Goal: Find specific fact: Find specific fact

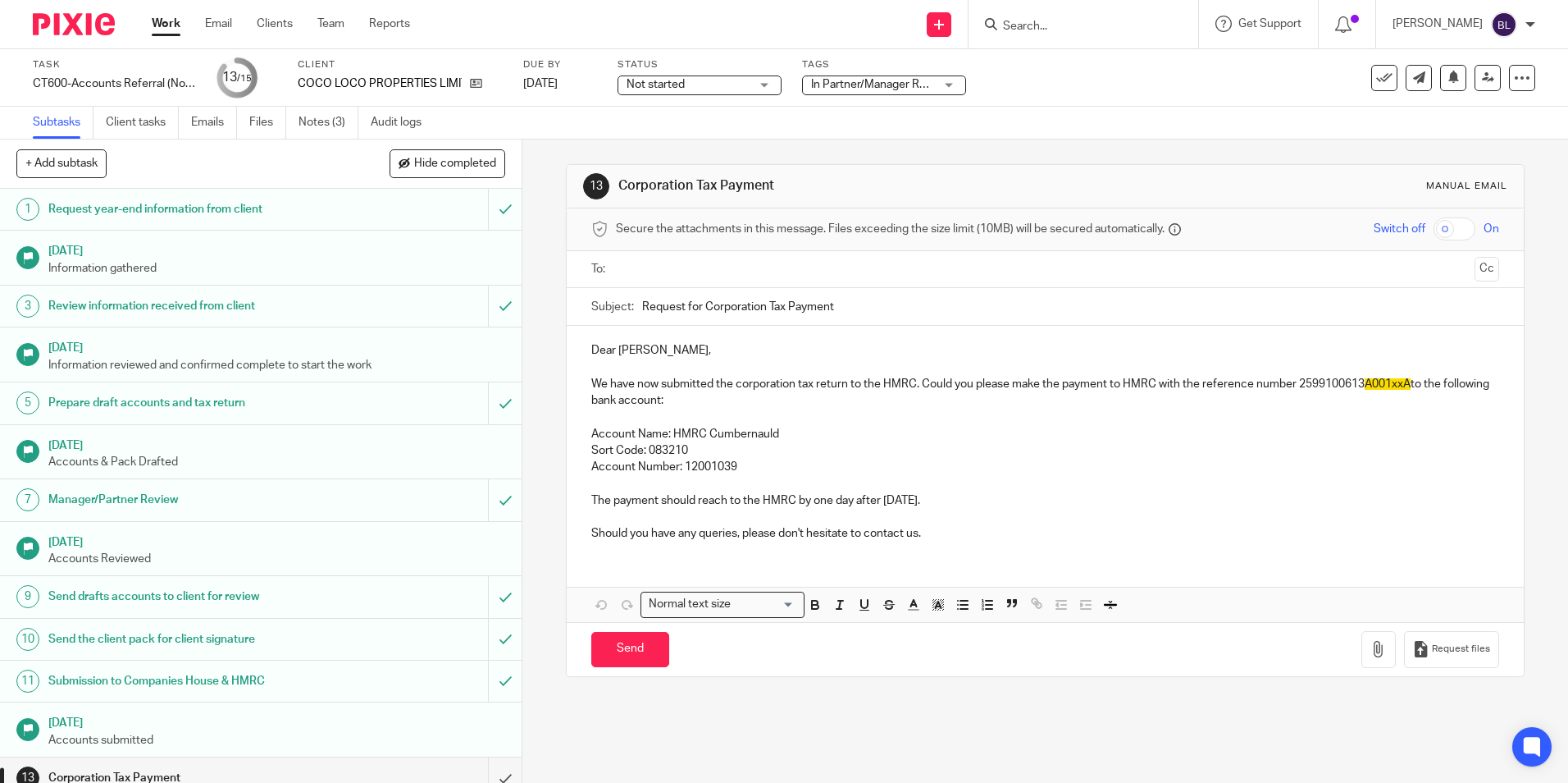
scroll to position [101, 0]
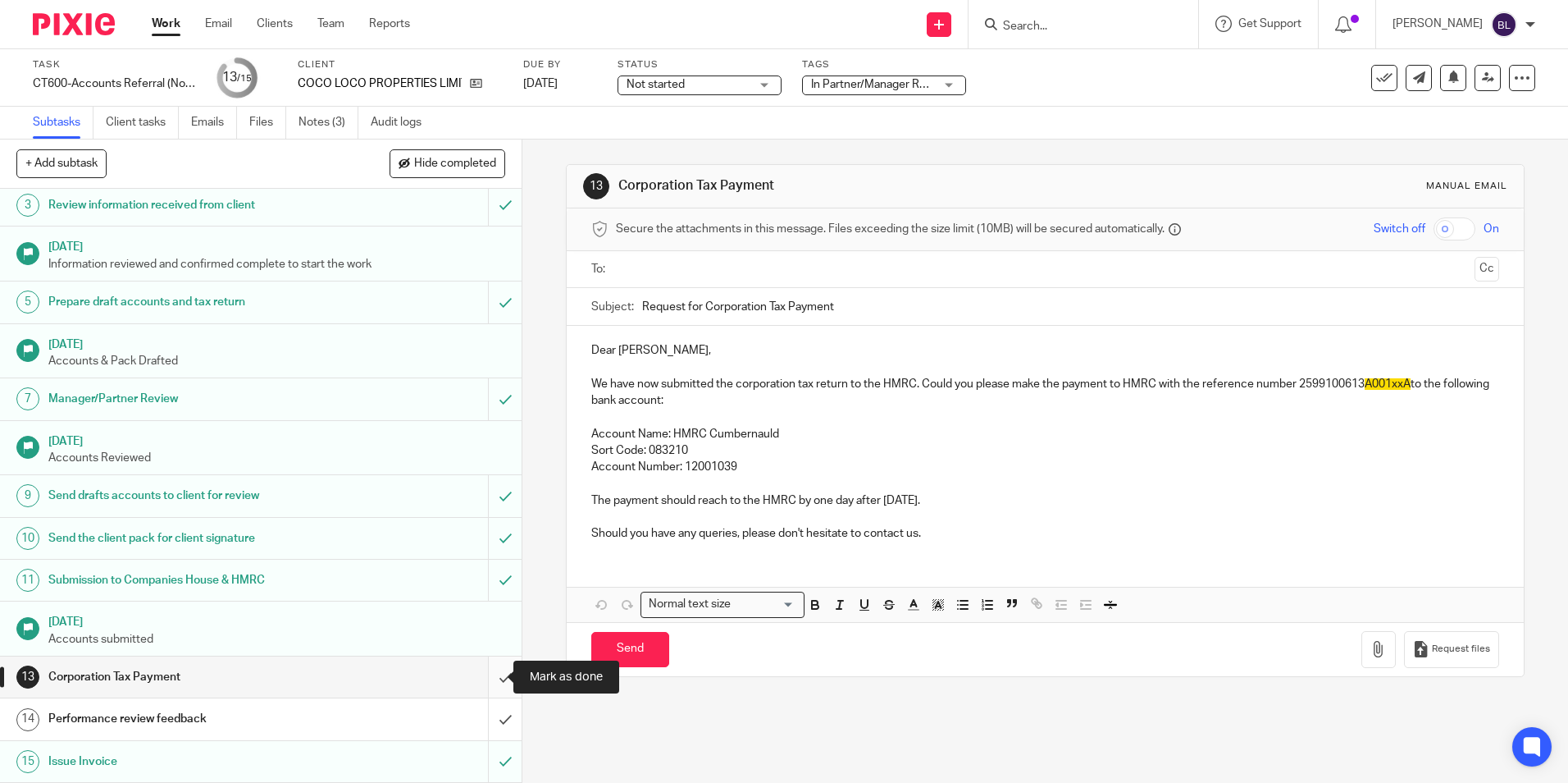
click at [491, 678] on input "submit" at bounding box center [260, 677] width 522 height 41
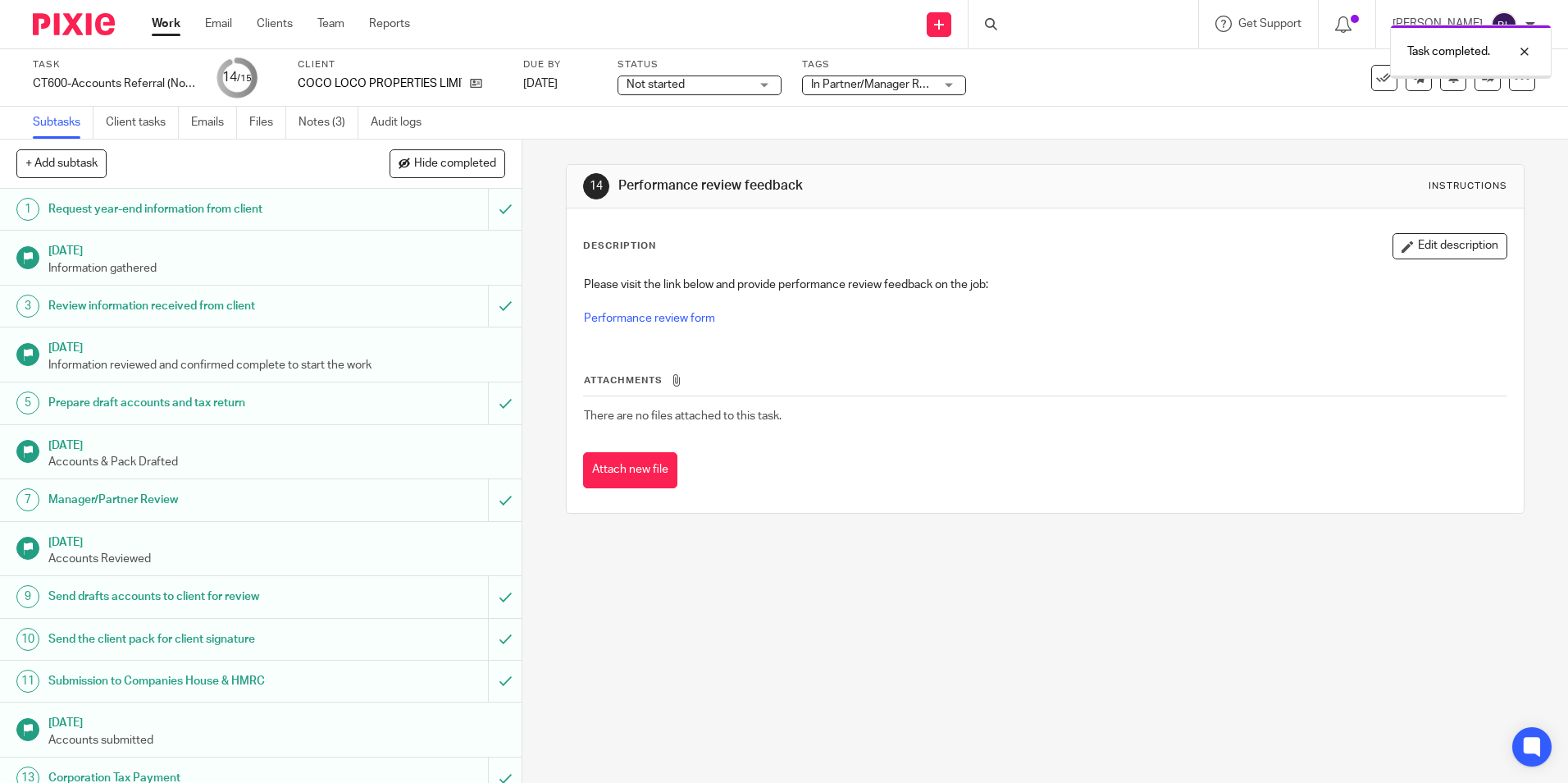
scroll to position [101, 0]
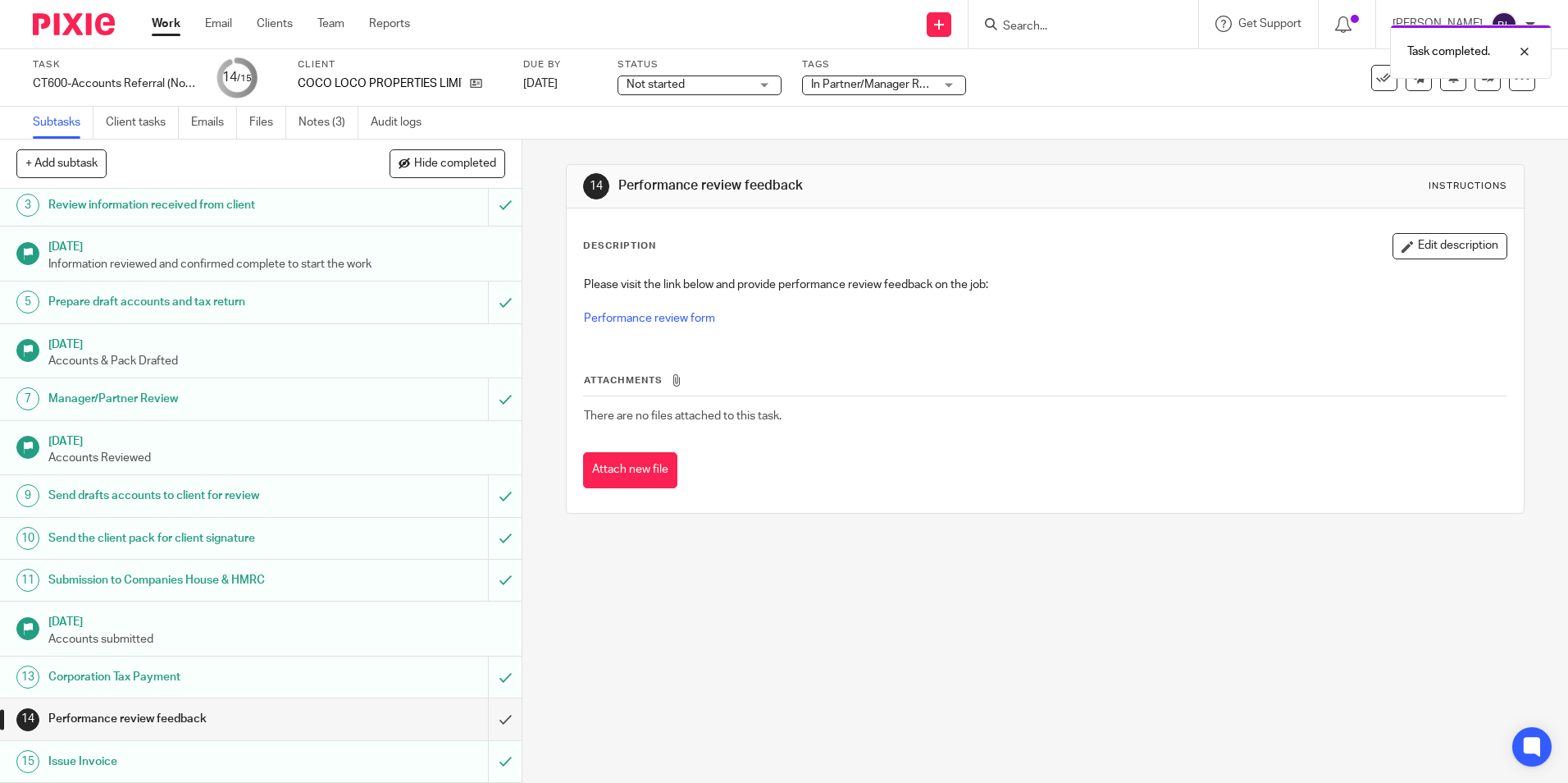
click at [412, 721] on div "Performance review feedback" at bounding box center [260, 719] width 424 height 25
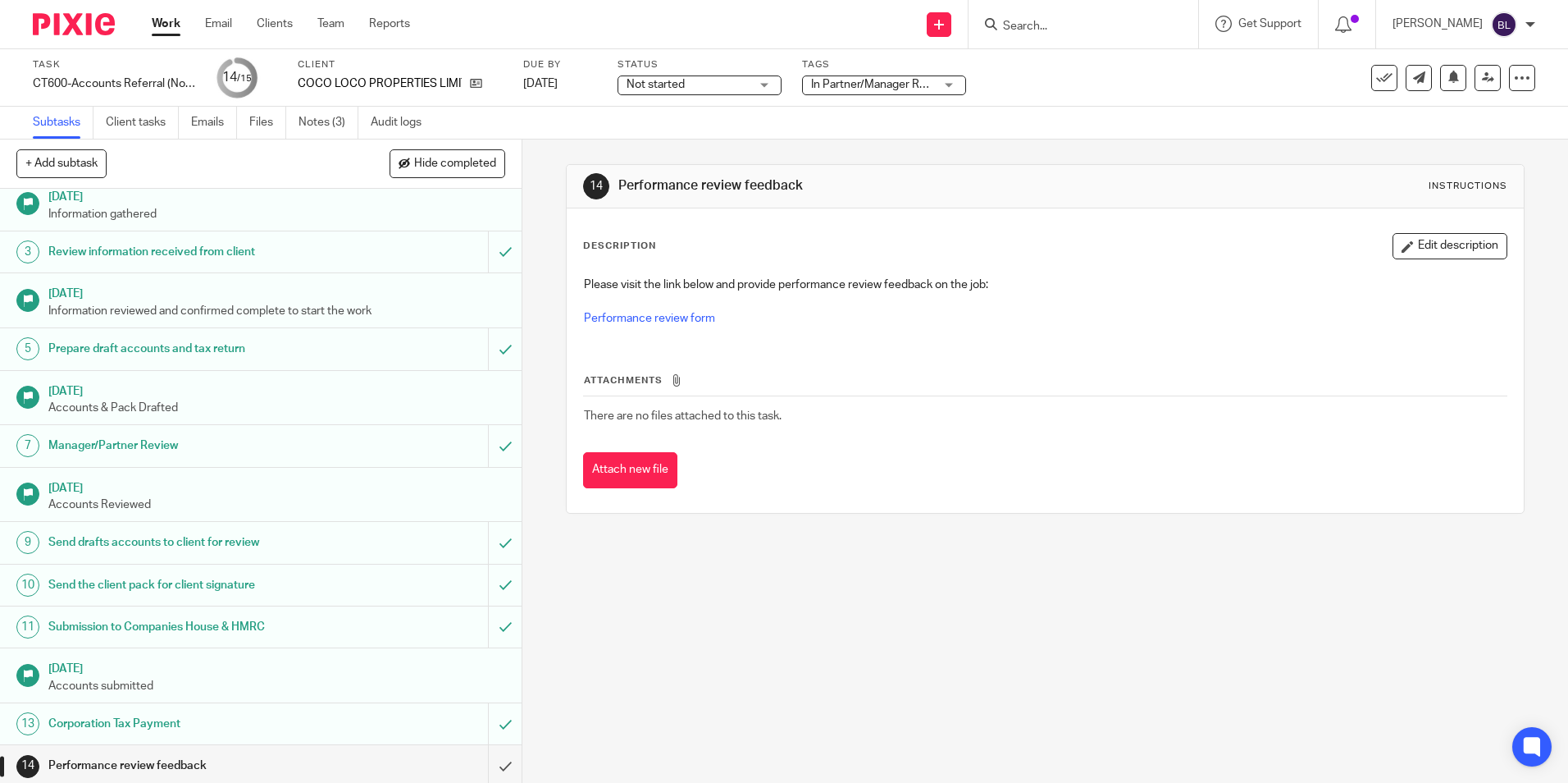
scroll to position [101, 0]
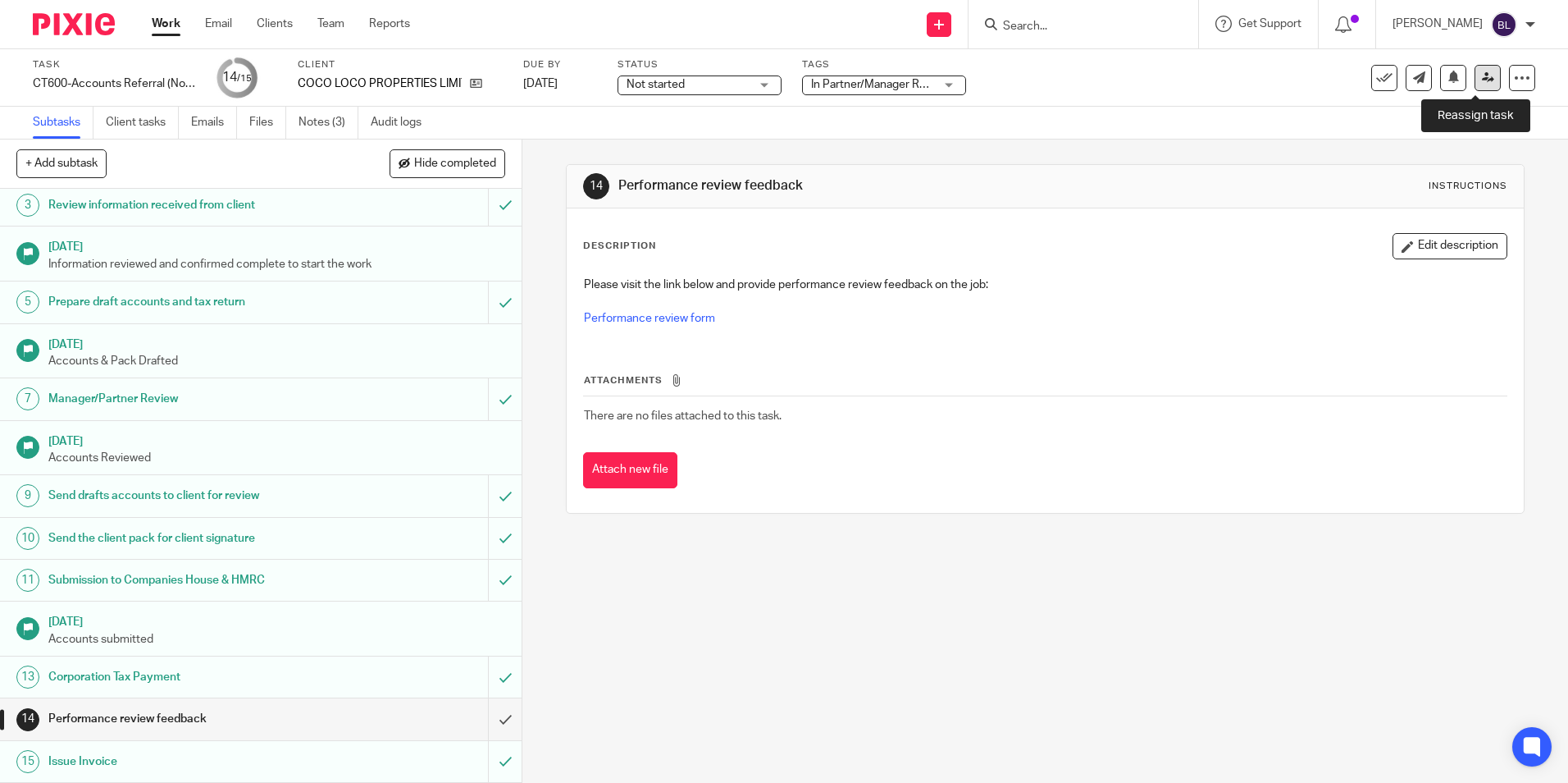
click at [1482, 82] on icon at bounding box center [1488, 77] width 12 height 12
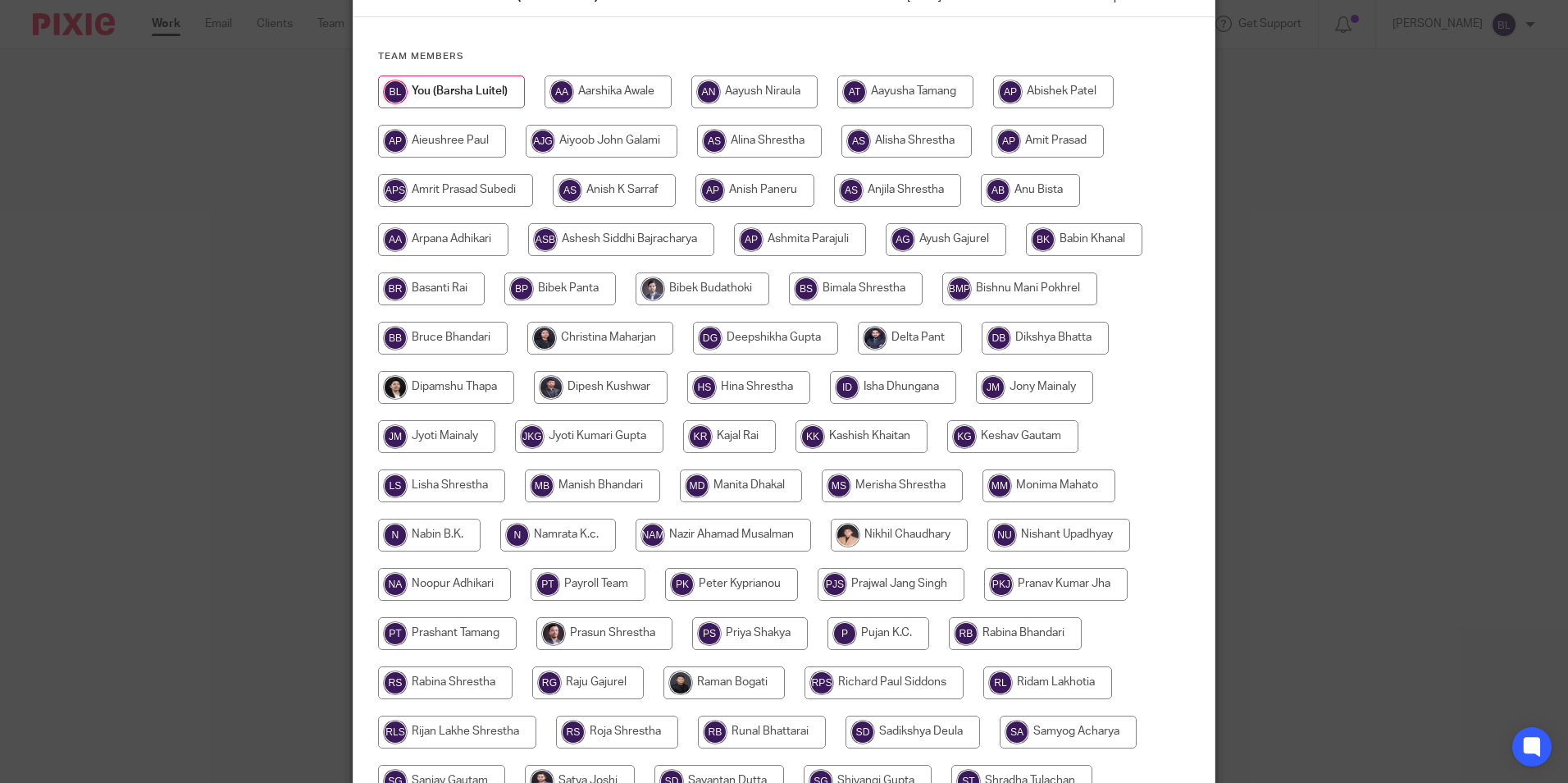
scroll to position [7, 0]
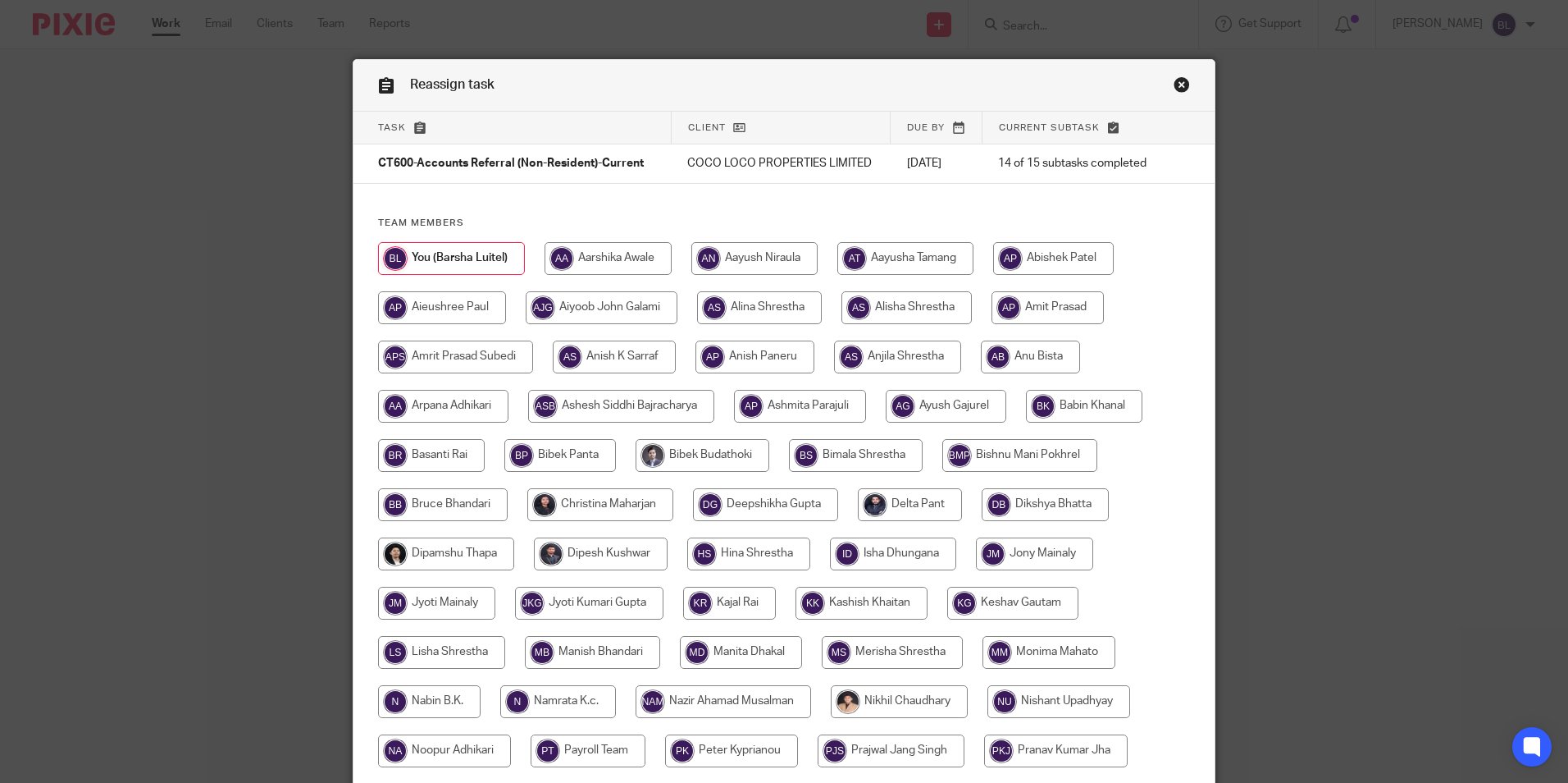
click at [921, 320] on input "radio" at bounding box center [907, 308] width 130 height 33
radio input "true"
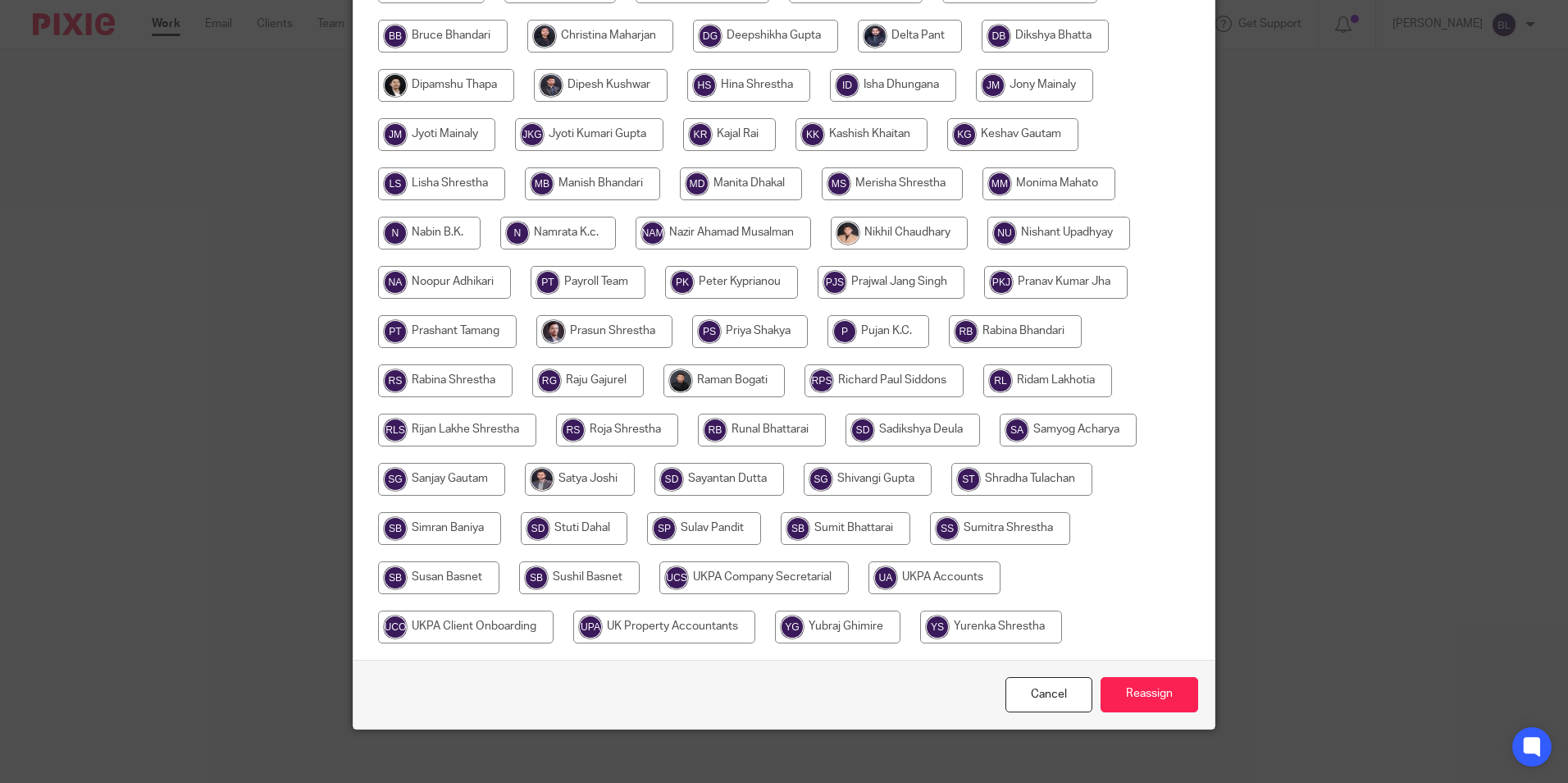
scroll to position [499, 0]
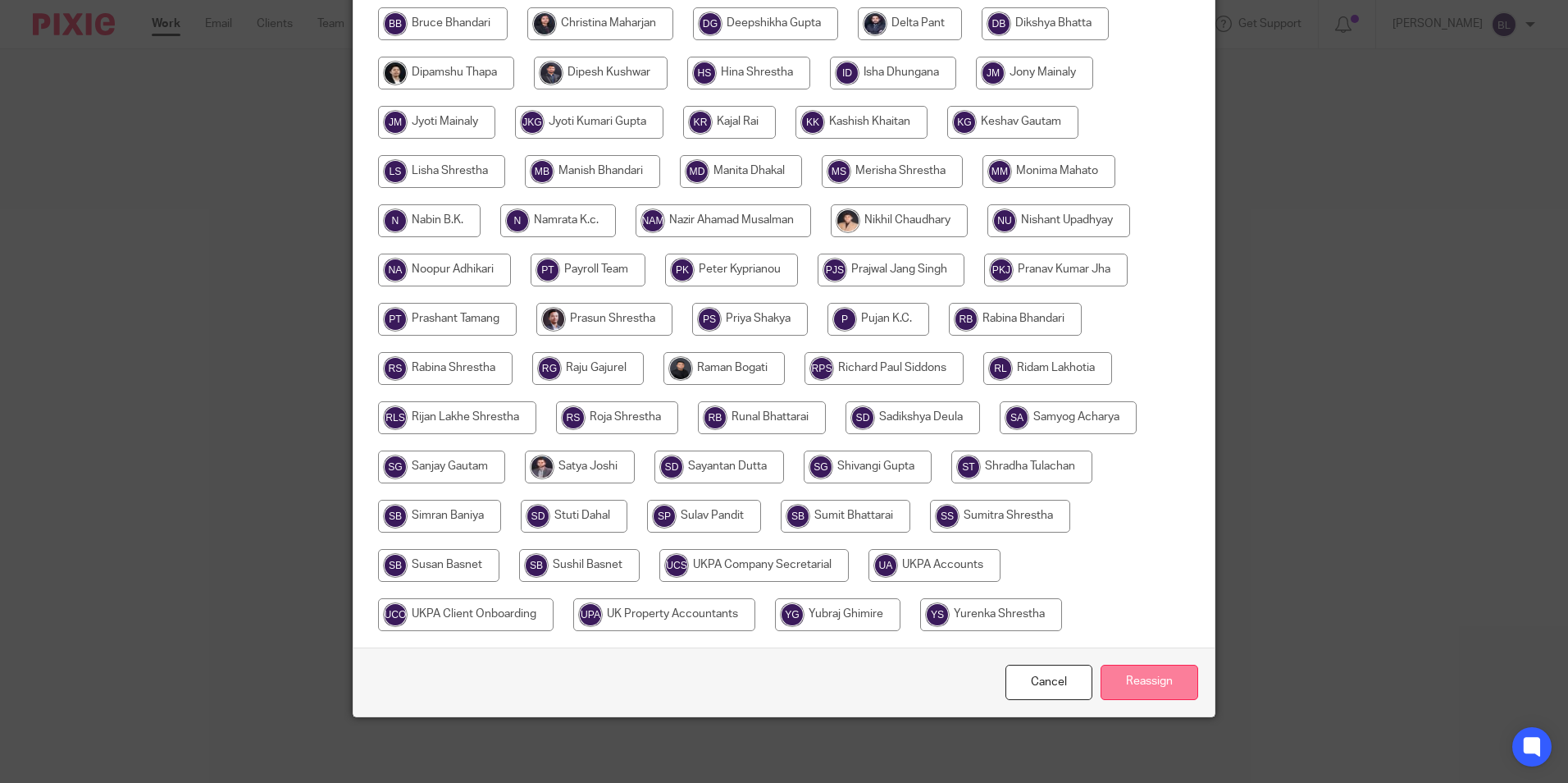
click at [1158, 690] on input "Reassign" at bounding box center [1149, 682] width 98 height 35
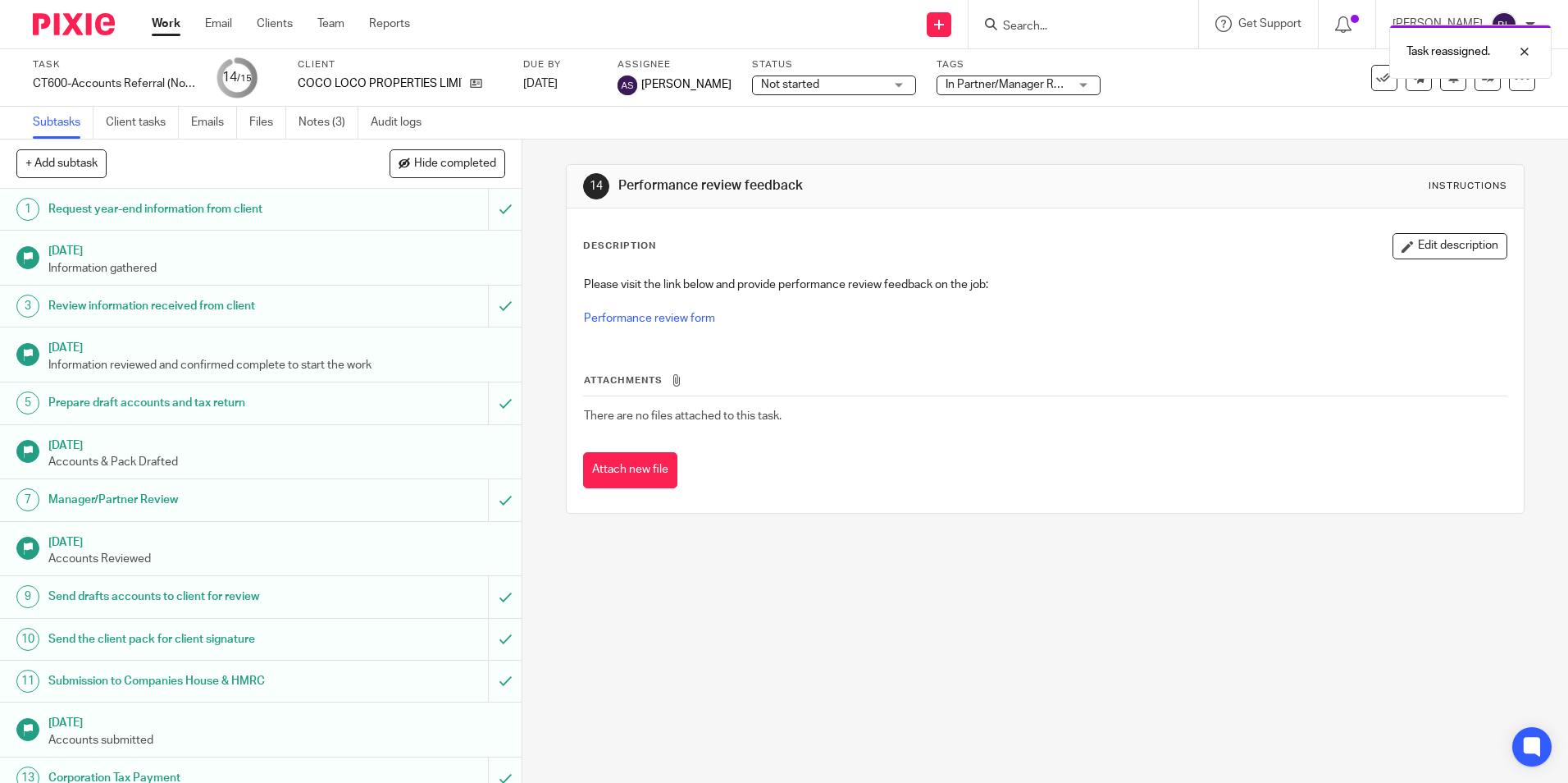
click at [78, 24] on img at bounding box center [74, 24] width 82 height 22
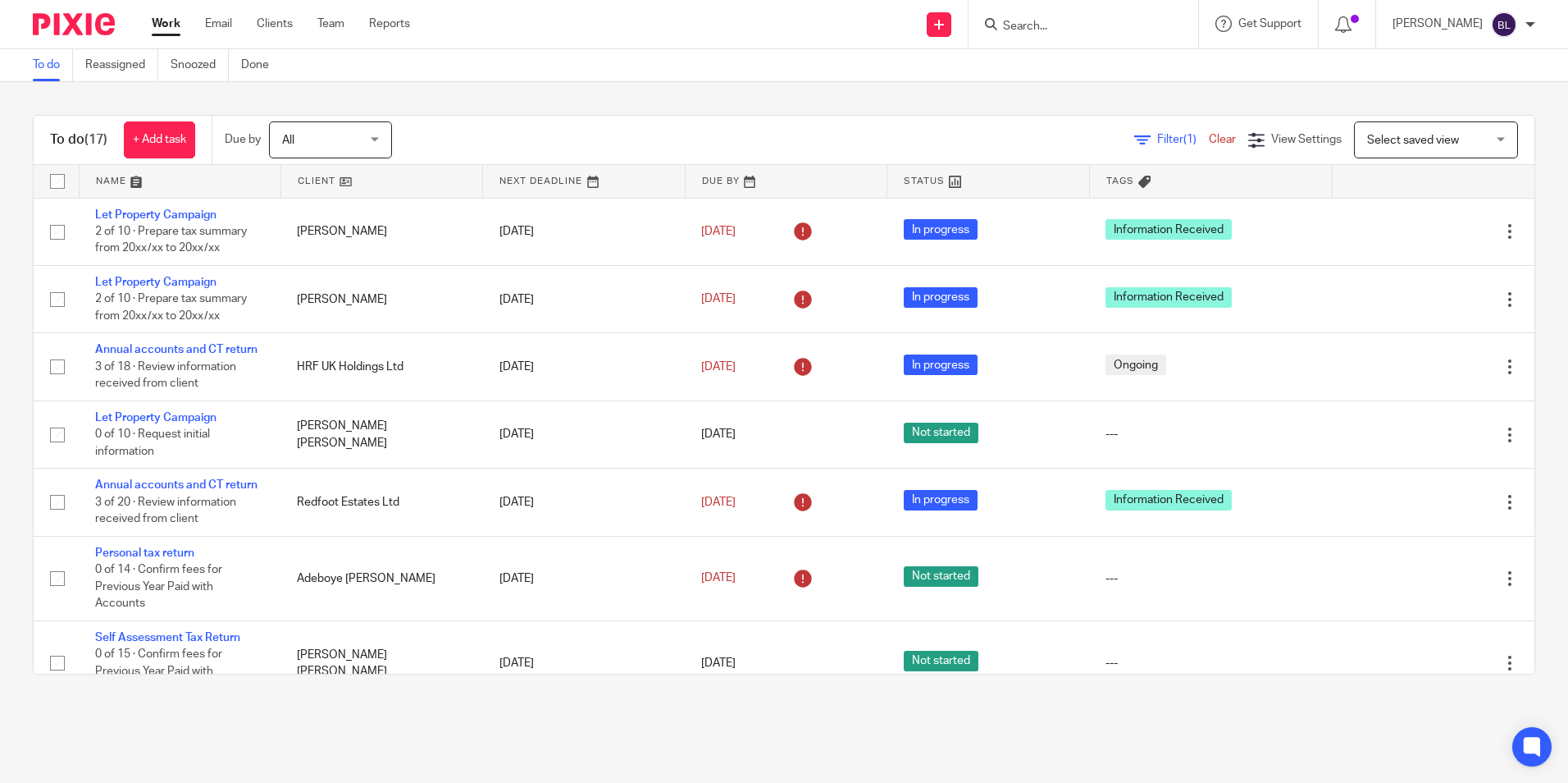
click at [1048, 21] on input "Search" at bounding box center [1076, 27] width 147 height 15
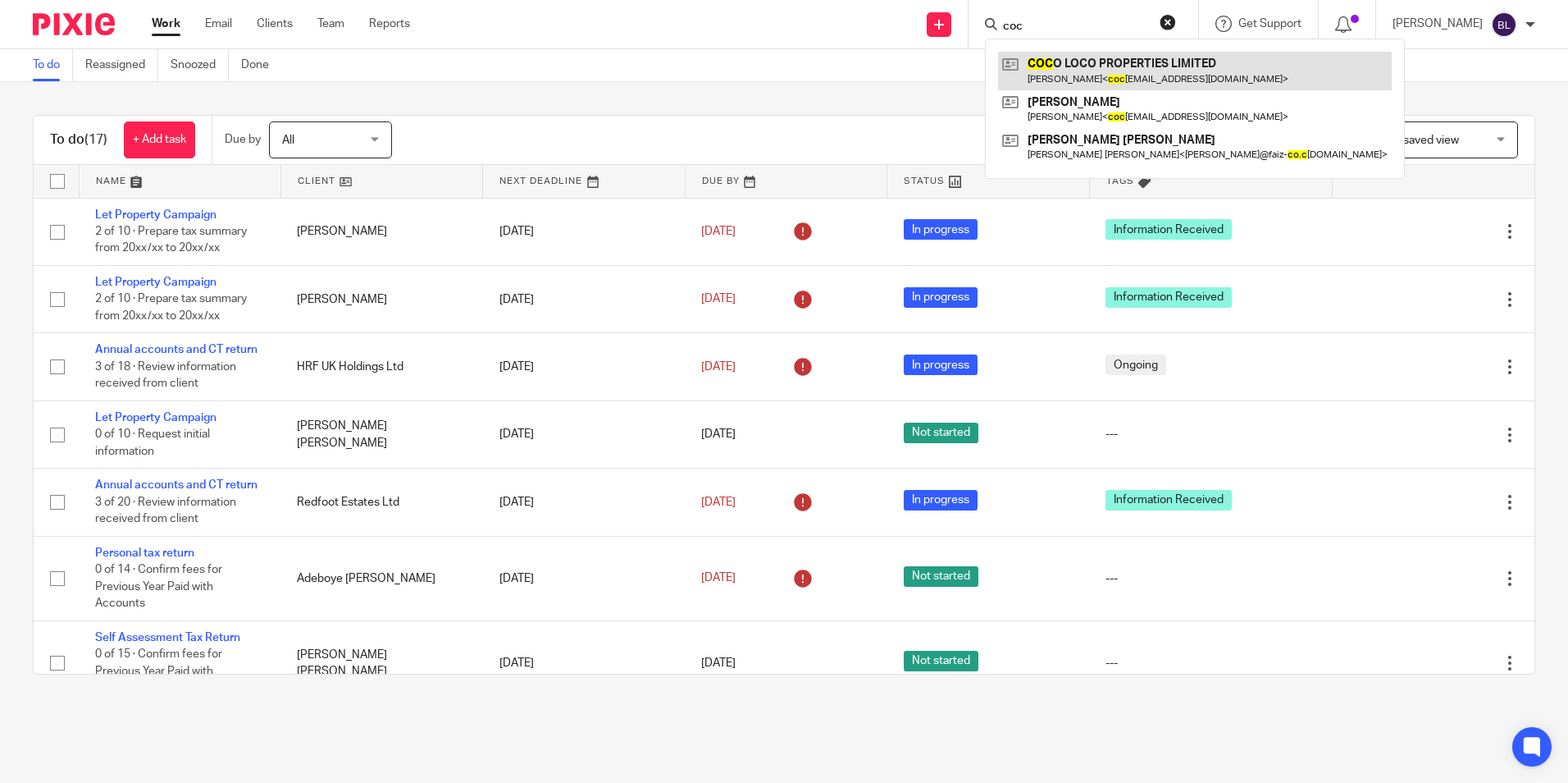
type input "coc"
click at [1130, 65] on link at bounding box center [1195, 70] width 394 height 38
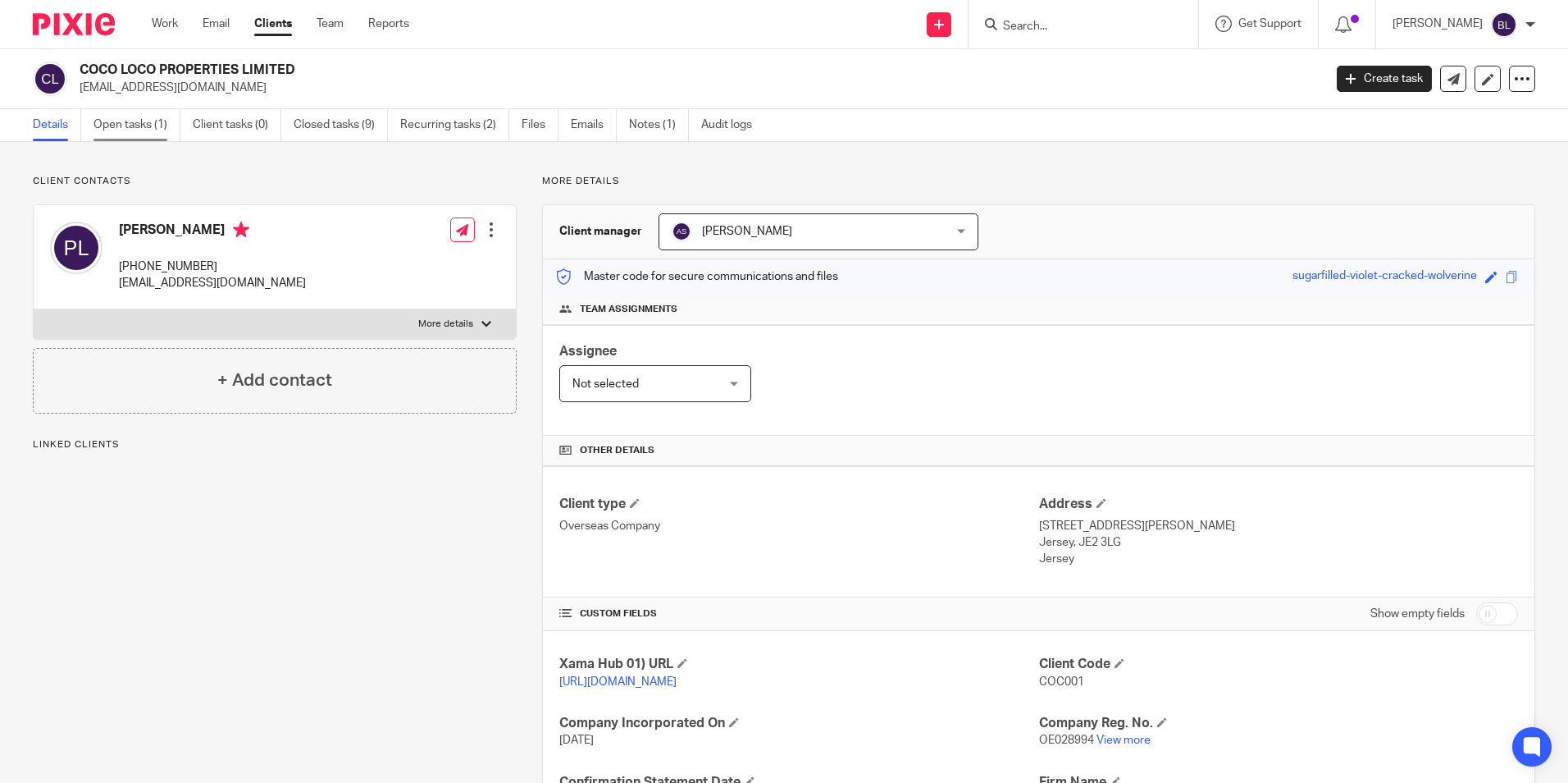
click at [125, 126] on link "Open tasks (1)" at bounding box center [137, 124] width 87 height 32
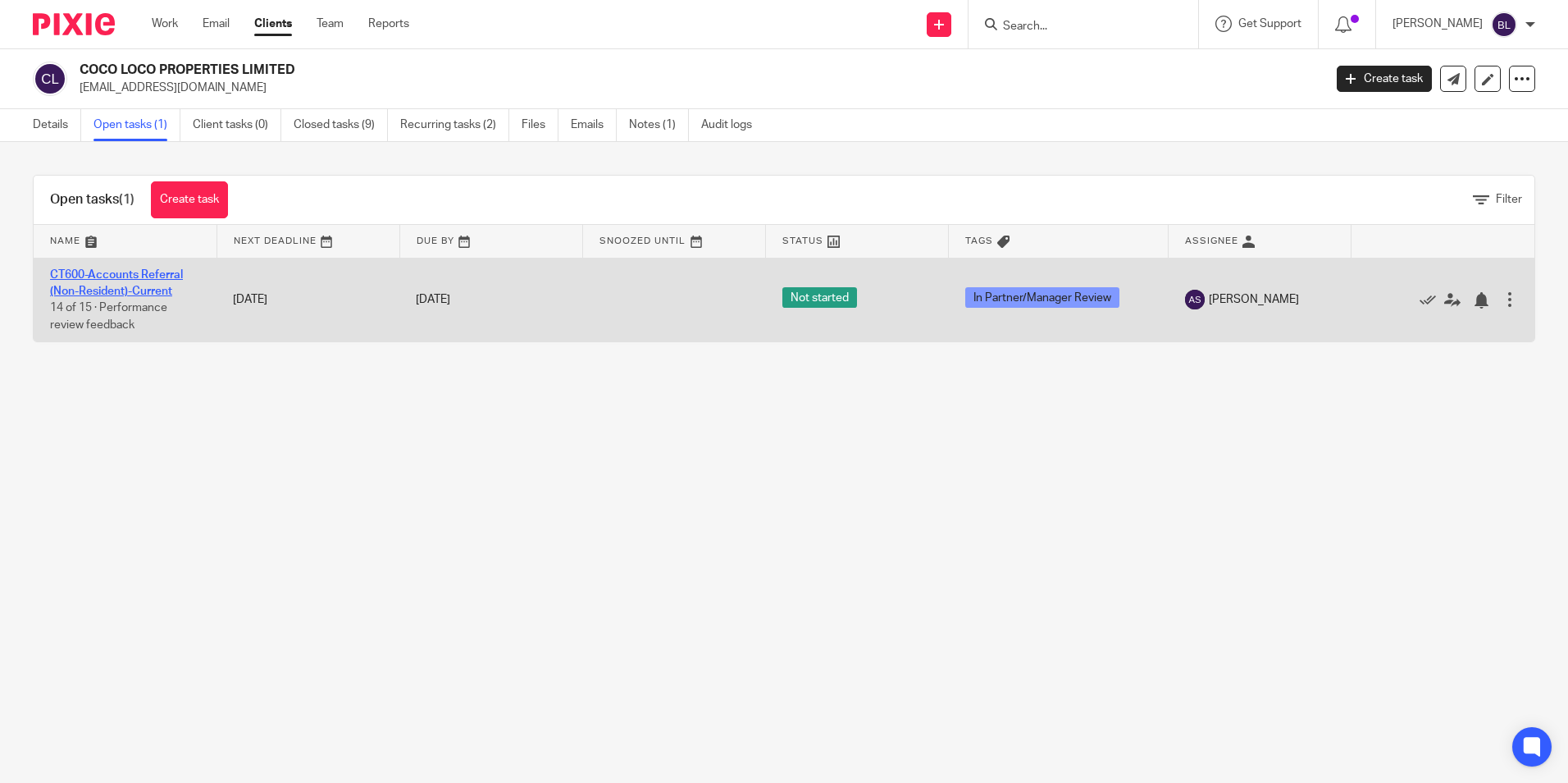
click at [109, 279] on link "CT600-Accounts Referral (Non-Resident)-Current" at bounding box center [116, 283] width 133 height 28
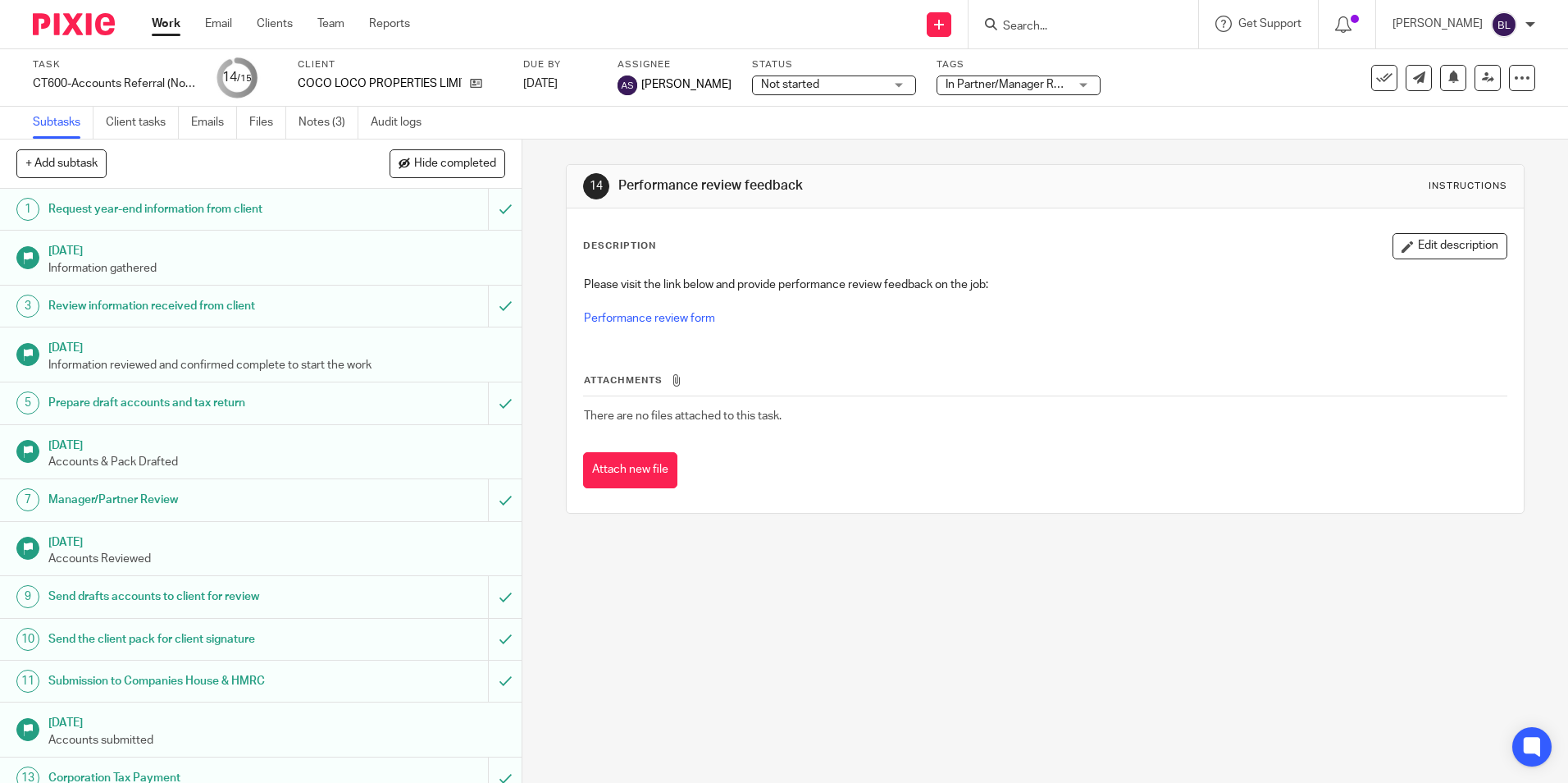
click at [301, 636] on h1 "Send the client pack for client signature" at bounding box center [190, 639] width 283 height 25
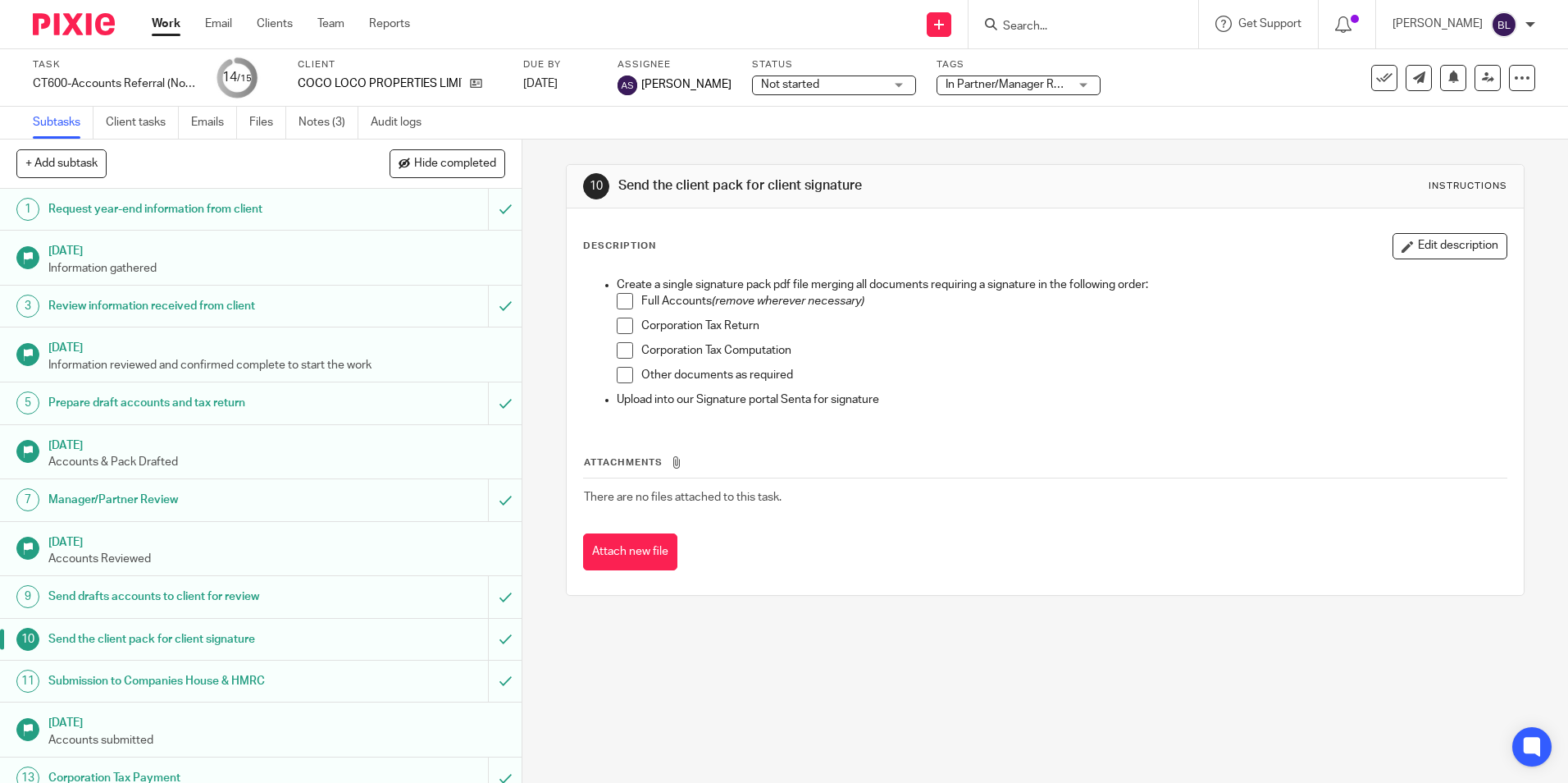
click at [278, 672] on h1 "Submission to Companies House & HMRC" at bounding box center [190, 681] width 283 height 25
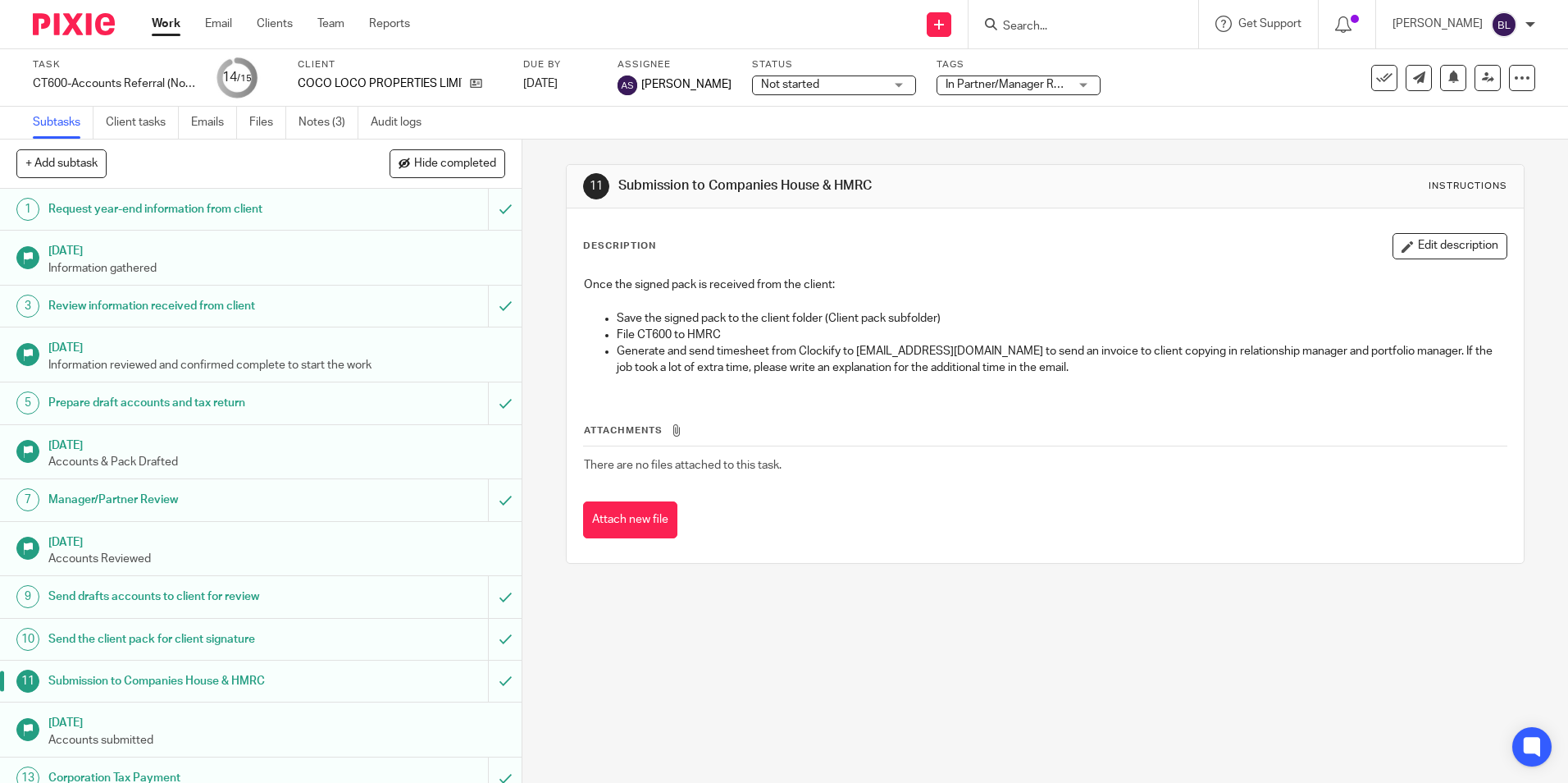
click at [272, 723] on h1 "[DATE]" at bounding box center [277, 721] width 457 height 21
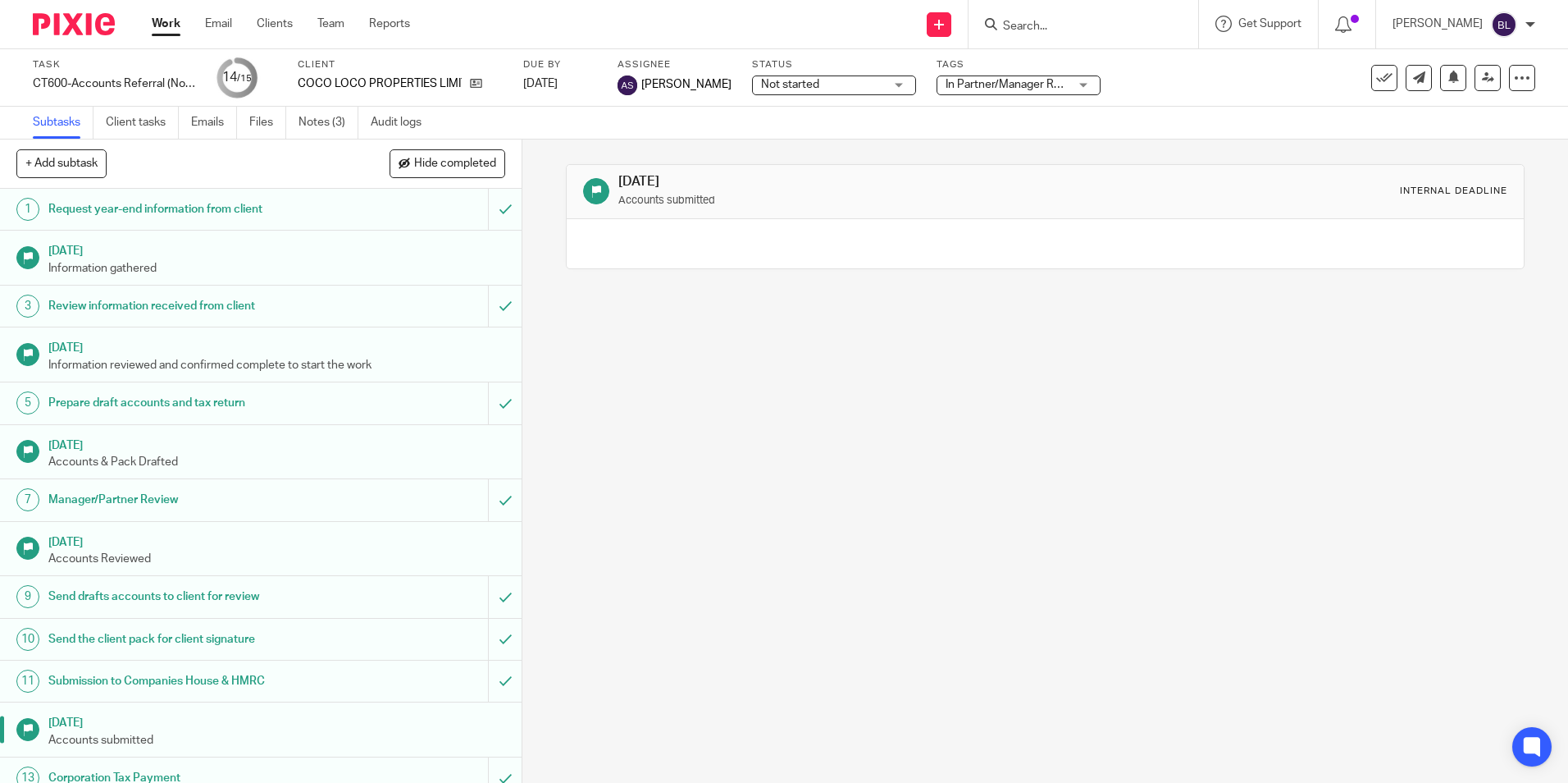
scroll to position [101, 0]
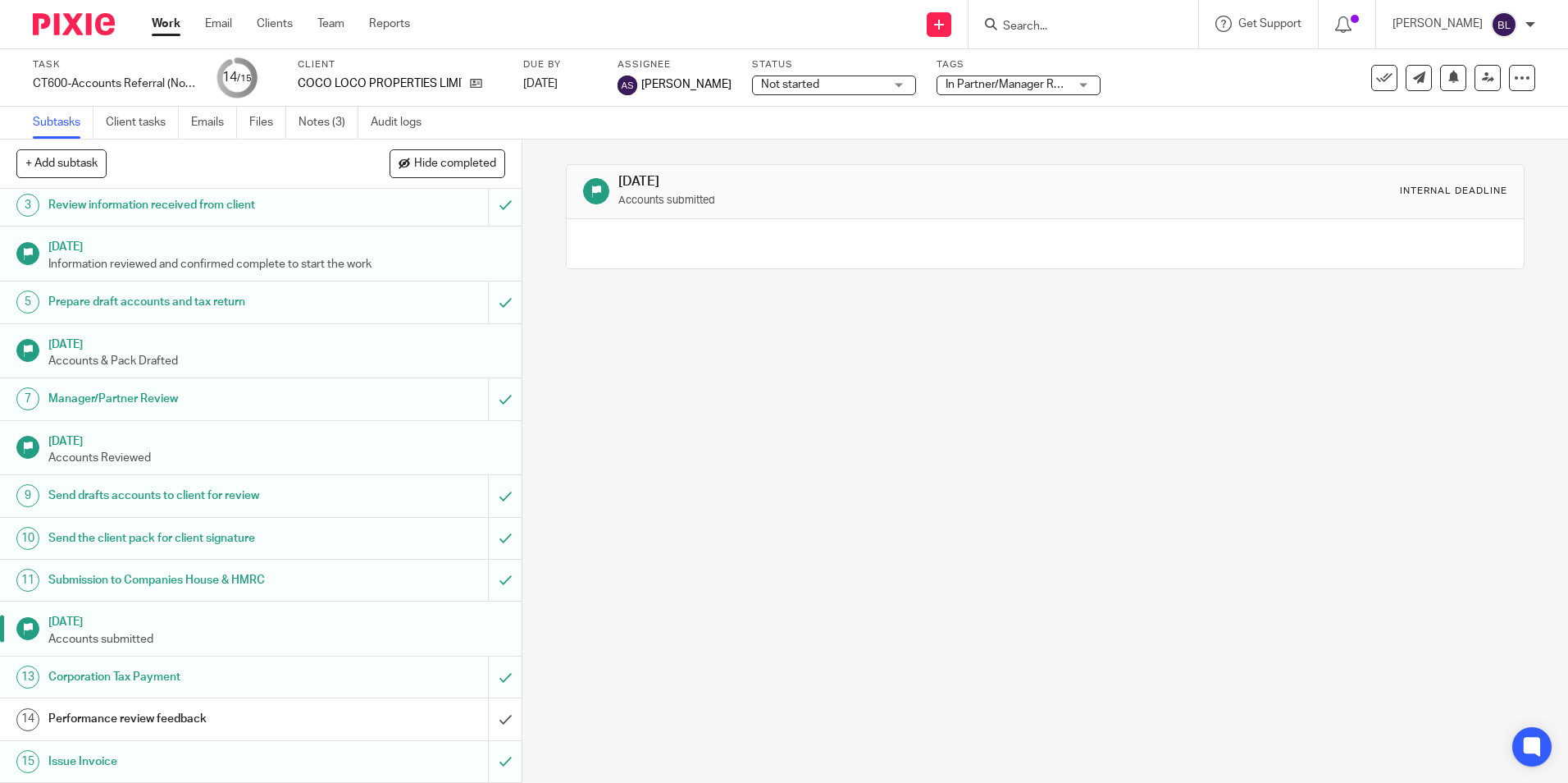
click at [274, 678] on h1 "Corporation Tax Payment" at bounding box center [190, 677] width 283 height 25
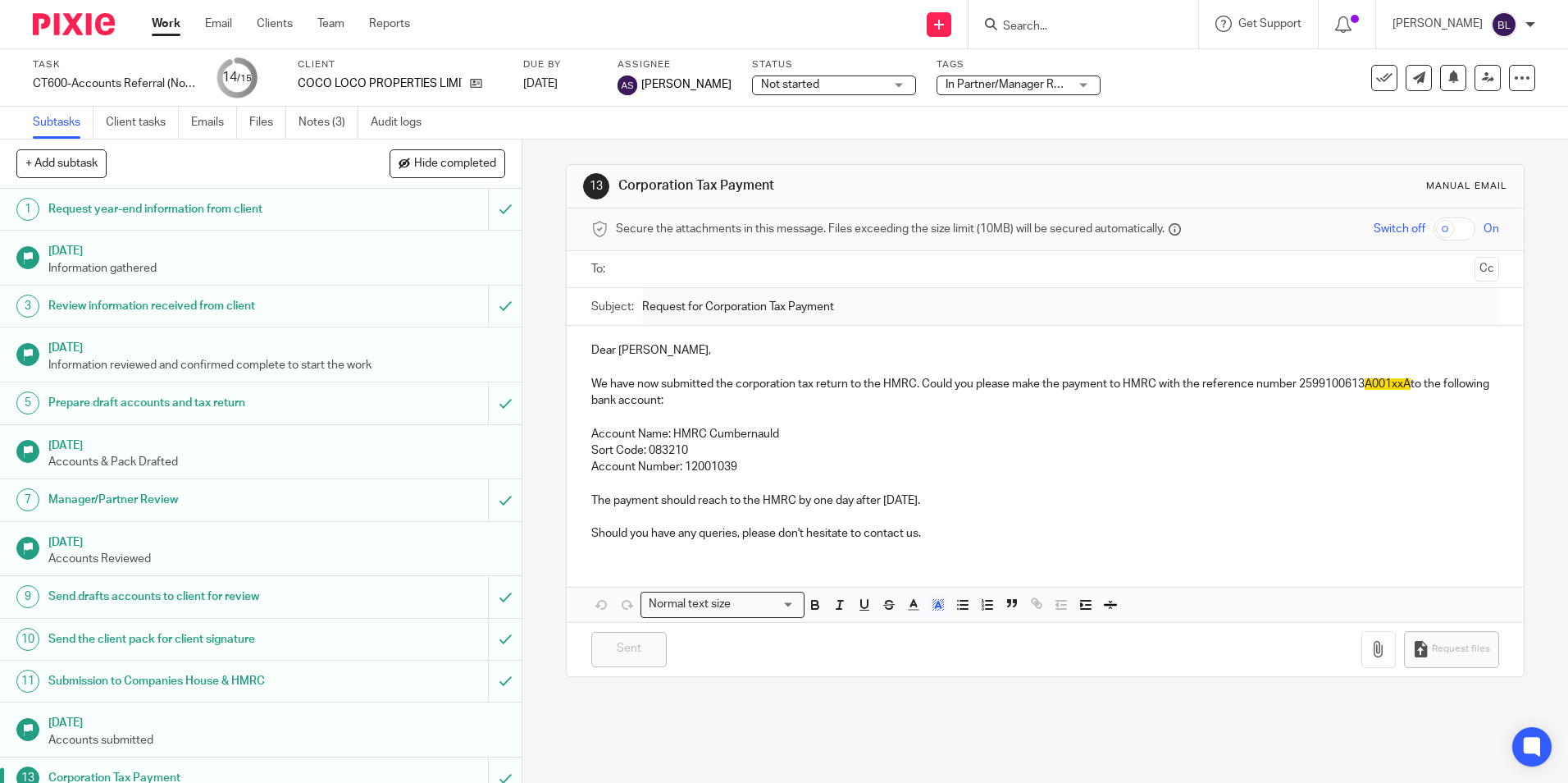
click at [1401, 386] on span "A001xxA" at bounding box center [1388, 384] width 46 height 11
click at [1361, 456] on p "Sort Code: 083210" at bounding box center [1045, 450] width 907 height 16
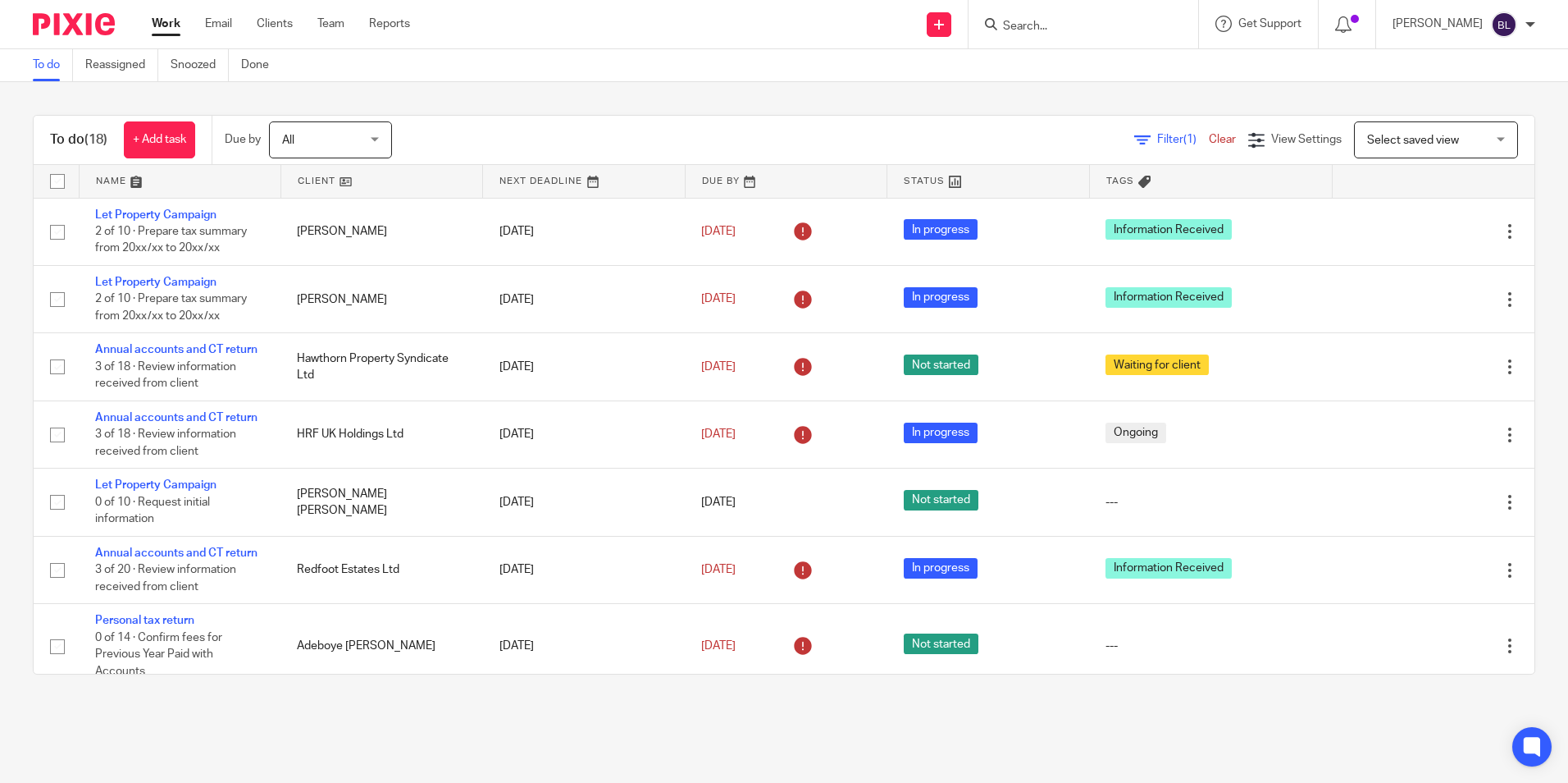
click at [1080, 29] on input "Search" at bounding box center [1076, 27] width 147 height 15
click at [1145, 20] on input "Search" at bounding box center [1076, 27] width 147 height 15
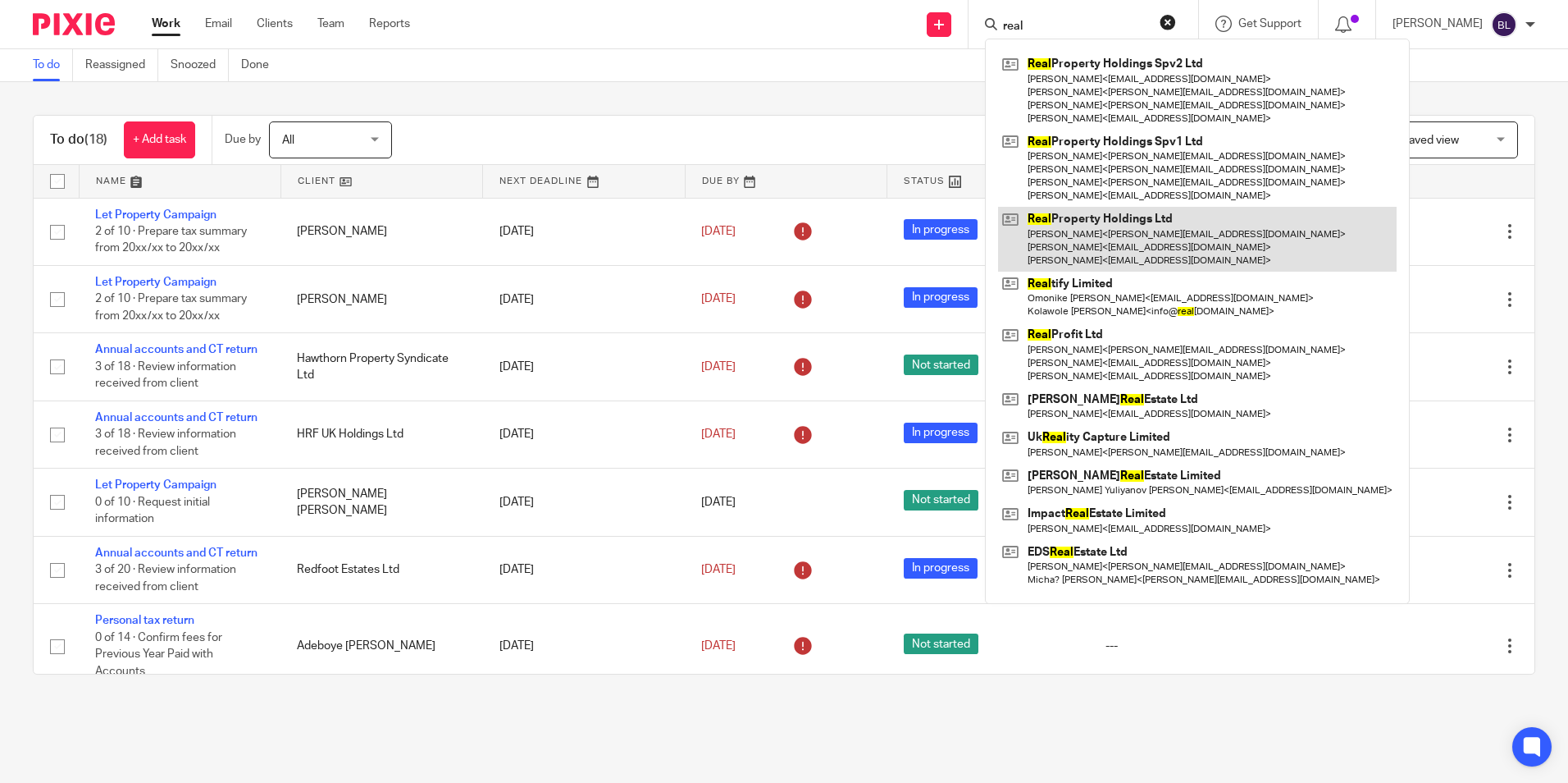
type input "real"
click at [1108, 209] on link at bounding box center [1198, 239] width 399 height 65
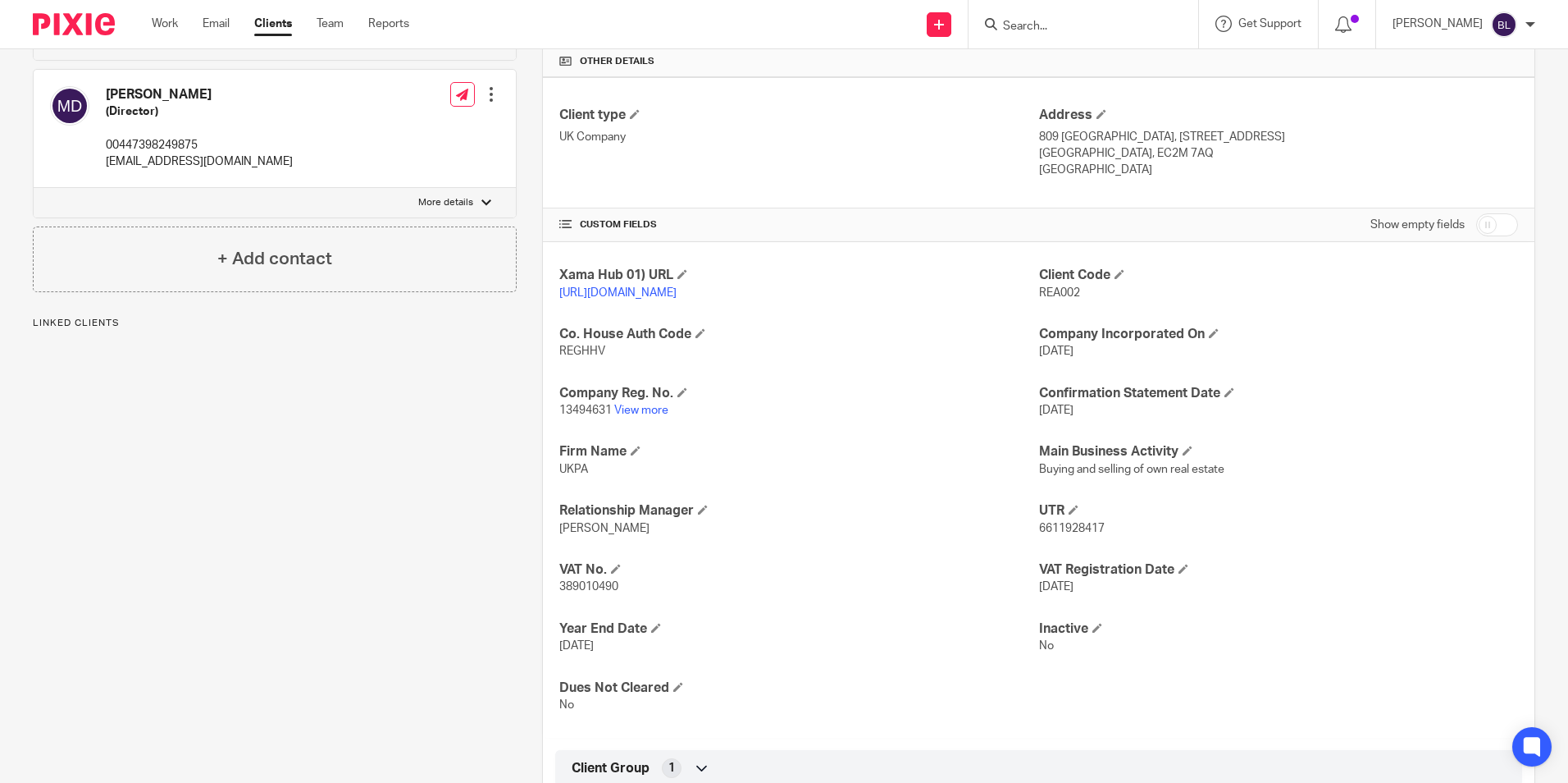
scroll to position [410, 0]
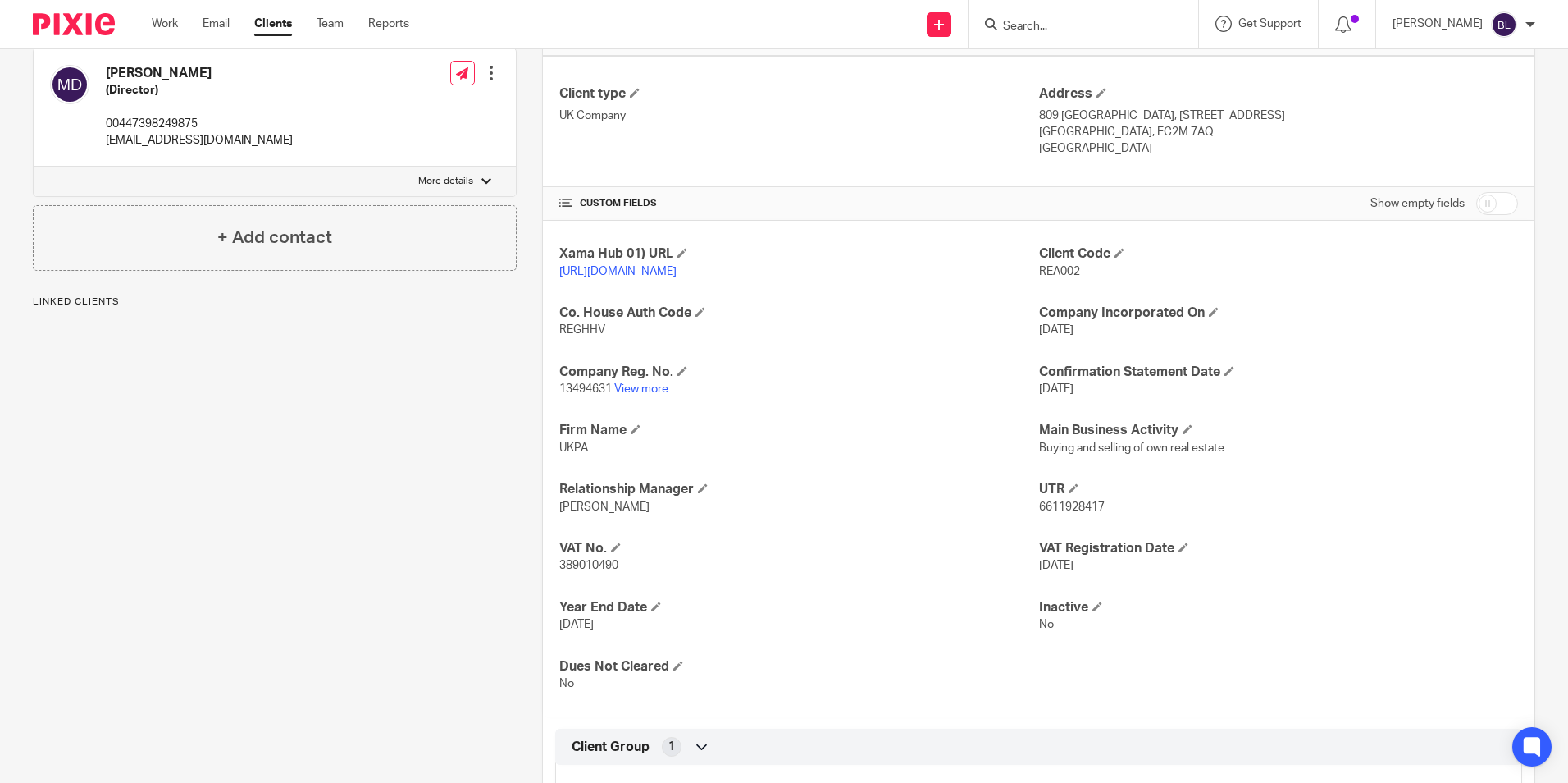
click at [599, 571] on span "389010490" at bounding box center [588, 565] width 59 height 11
copy span "389010490"
